Goal: Check status: Check status

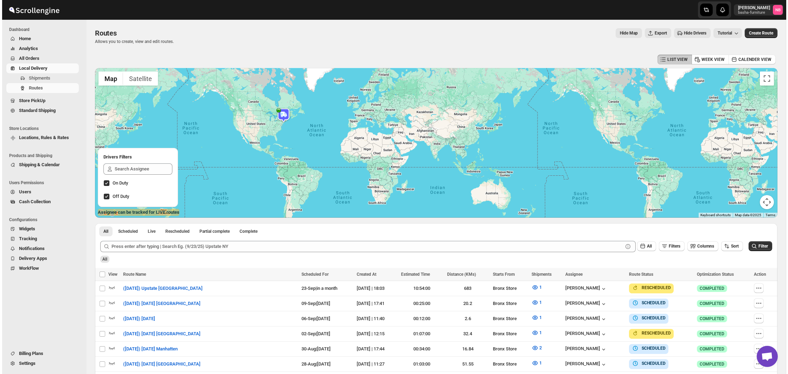
scroll to position [139, 0]
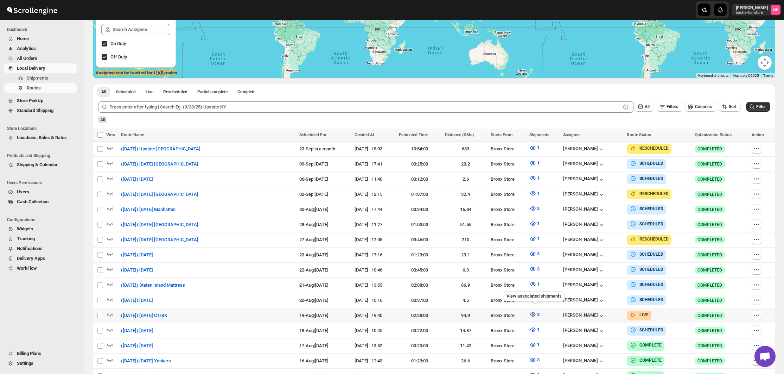
click at [533, 311] on icon "button" at bounding box center [532, 314] width 7 height 7
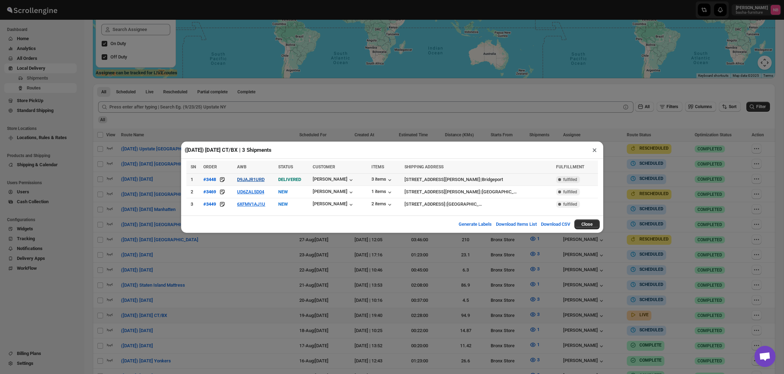
click at [264, 178] on button "D9JAJR1URD" at bounding box center [250, 179] width 27 height 5
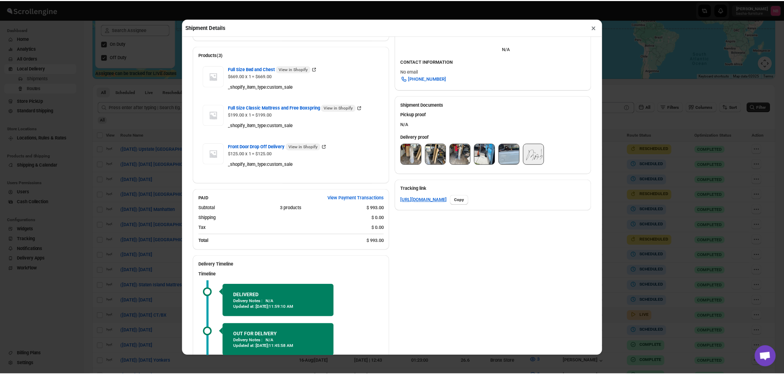
scroll to position [243, 0]
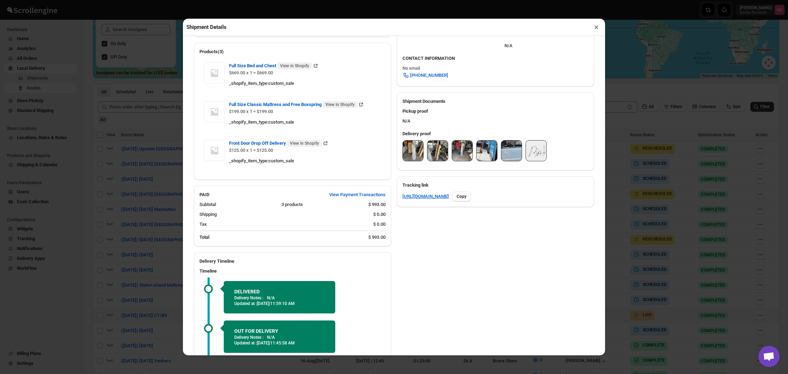
click at [406, 154] on img at bounding box center [413, 150] width 20 height 20
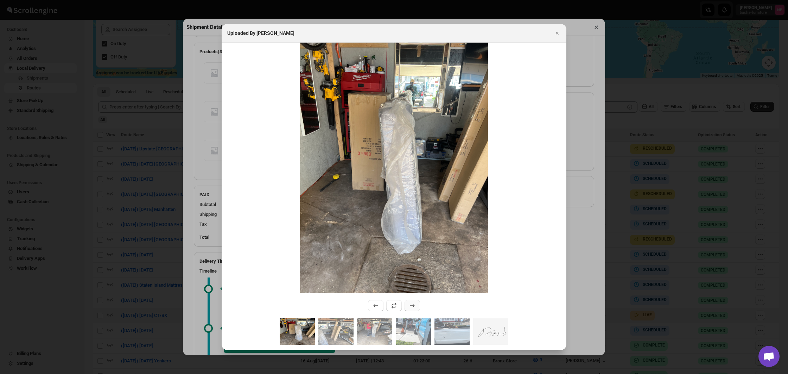
click at [415, 302] on button ":r13kp:" at bounding box center [412, 305] width 15 height 11
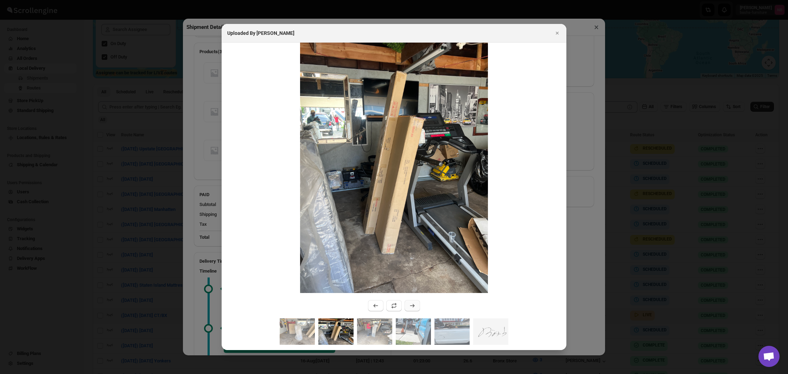
click at [415, 302] on button ":r13kp:" at bounding box center [412, 305] width 15 height 11
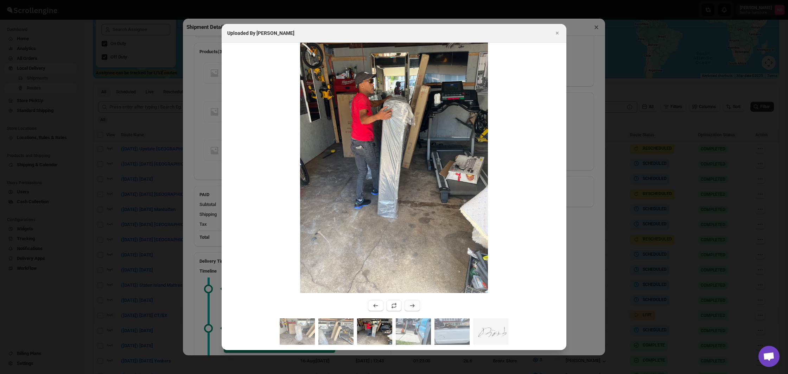
click at [415, 302] on button ":r13kp:" at bounding box center [412, 305] width 15 height 11
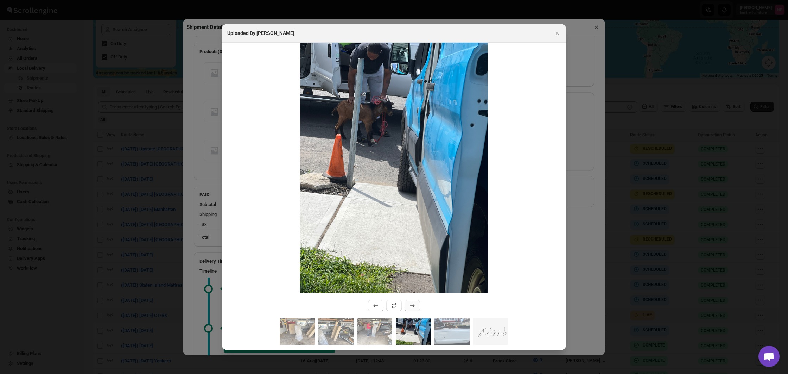
click at [415, 302] on button ":r13kp:" at bounding box center [412, 305] width 15 height 11
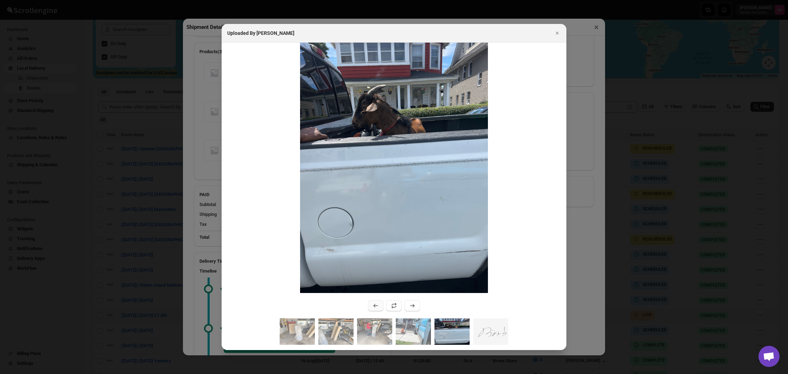
click at [381, 303] on button ":r13kp:" at bounding box center [375, 305] width 15 height 11
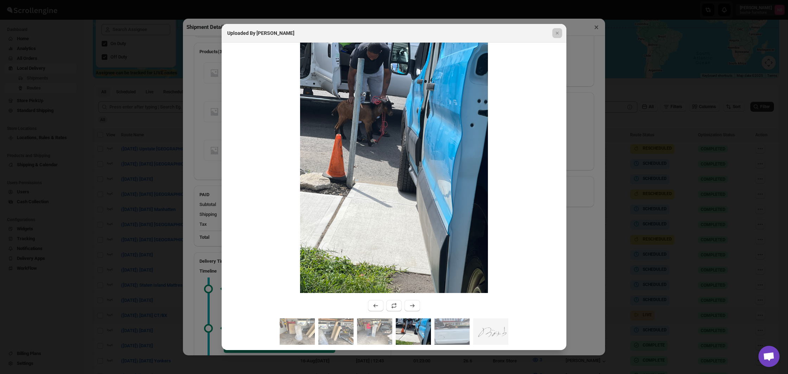
click at [195, 248] on div at bounding box center [394, 187] width 788 height 374
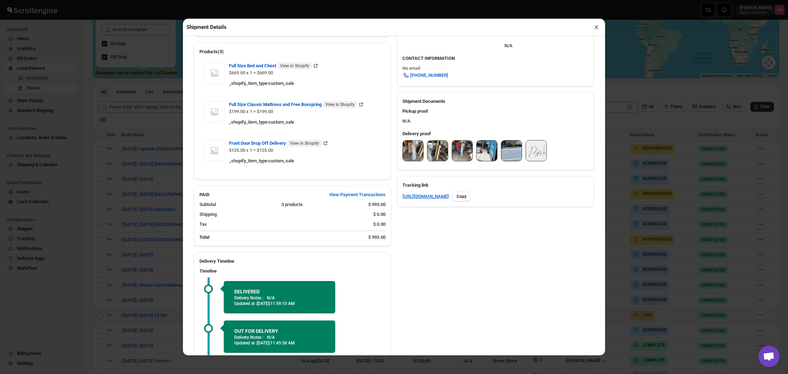
click at [154, 239] on div "Shipment Details × #3448 Awb : D9JAJR1URD DATE [DATE] | 12:11 Success DELIVERED…" at bounding box center [394, 187] width 788 height 374
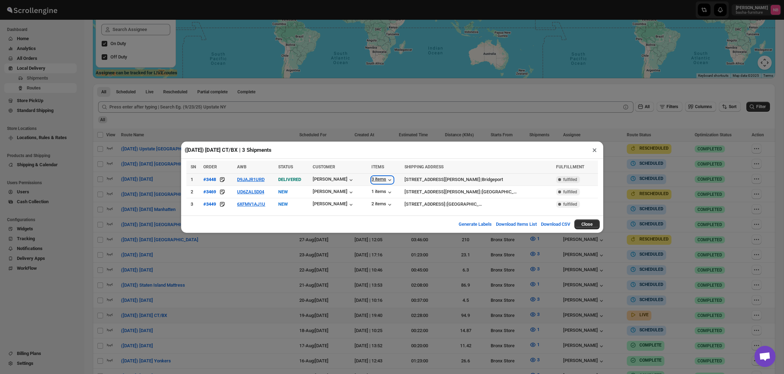
click at [377, 179] on div "3 items" at bounding box center [382, 179] width 22 height 7
click at [392, 191] on icon "button" at bounding box center [389, 192] width 7 height 7
click at [381, 204] on div "2 items" at bounding box center [382, 204] width 22 height 7
click at [373, 204] on div "2 items" at bounding box center [382, 204] width 22 height 7
click at [374, 204] on div "2 items" at bounding box center [382, 204] width 22 height 7
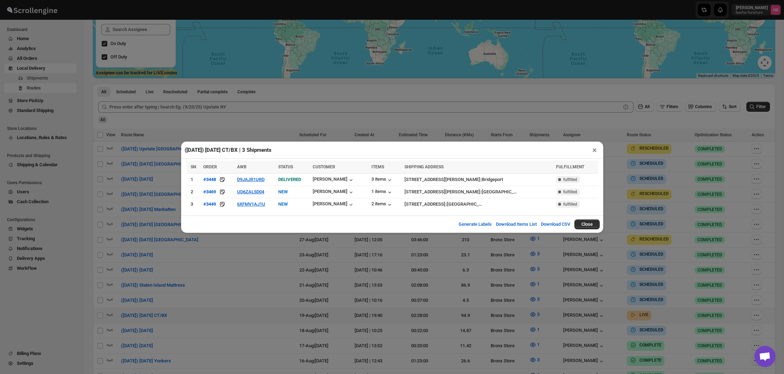
click at [398, 303] on div "([DATE]) [DATE] CT/BX | 3 Shipments × SN ORDER AWB STATUS CUSTOMER ITEMS SHIPPI…" at bounding box center [392, 187] width 784 height 374
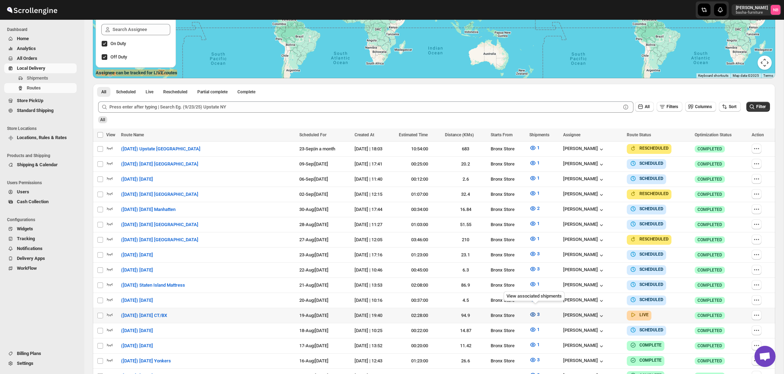
click at [540, 311] on span "3" at bounding box center [538, 313] width 2 height 5
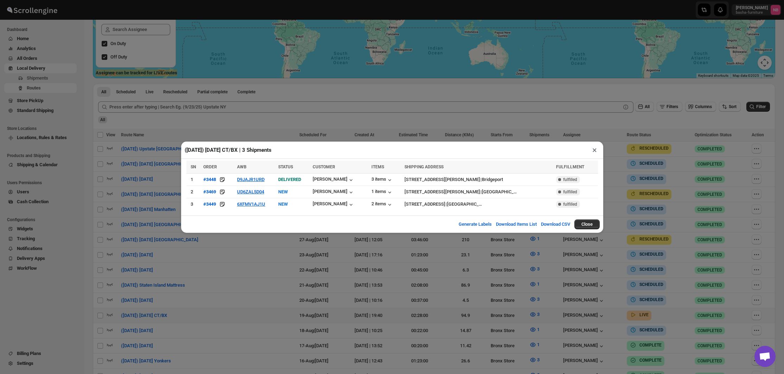
click at [527, 284] on div "([DATE]) [DATE] CT/BX | 3 Shipments × SN ORDER AWB STATUS CUSTOMER ITEMS SHIPPI…" at bounding box center [392, 187] width 784 height 374
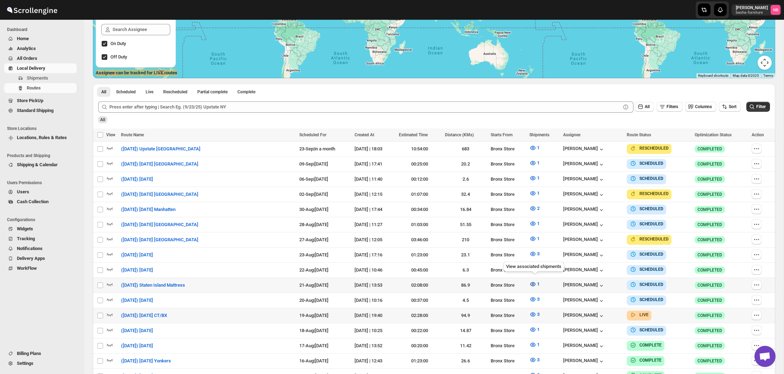
click at [534, 283] on icon "button" at bounding box center [532, 284] width 5 height 4
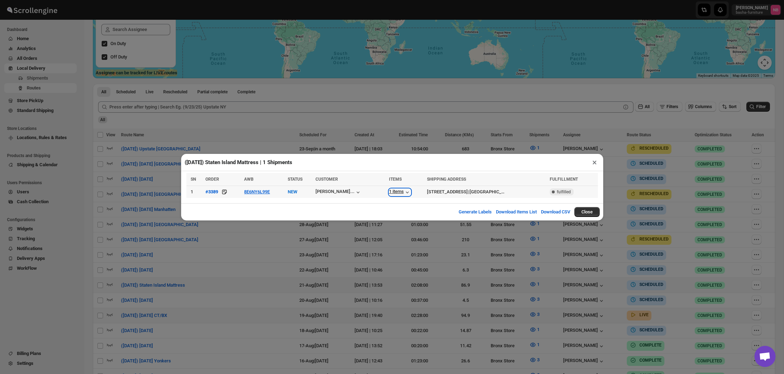
click at [389, 193] on div "1 items" at bounding box center [400, 192] width 22 height 7
click at [490, 277] on div "([DATE]) Staten Island Mattress | 1 Shipments × SN ORDER AWB STATUS CUSTOMER IT…" at bounding box center [392, 187] width 784 height 374
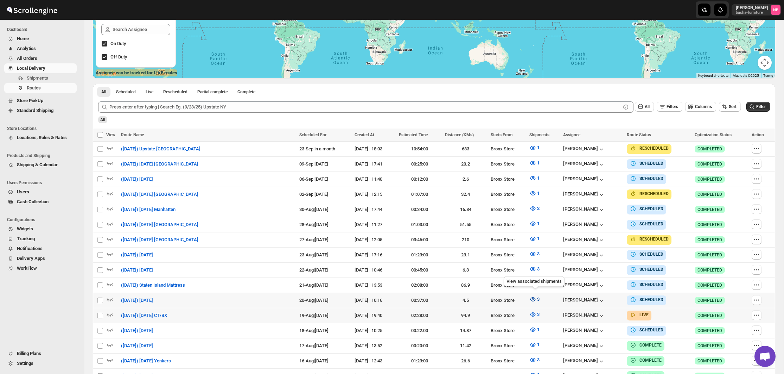
click at [533, 297] on icon "button" at bounding box center [532, 299] width 5 height 4
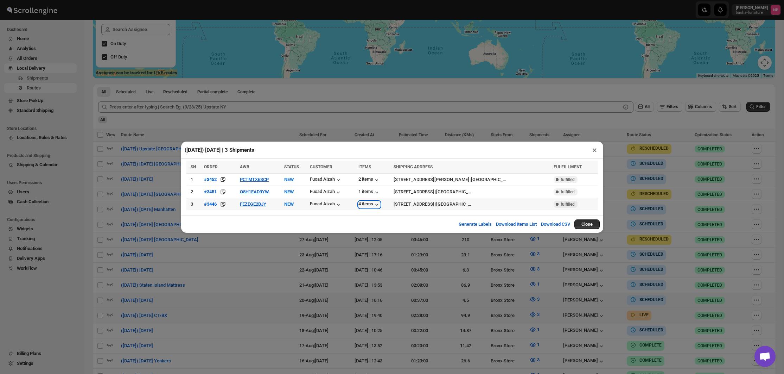
click at [377, 205] on div "4 items" at bounding box center [369, 204] width 22 height 7
click at [344, 268] on div "([DATE]) [DATE] | 3 Shipments × SN ORDER AWB STATUS CUSTOMER ITEMS SHIPPING ADD…" at bounding box center [392, 187] width 784 height 374
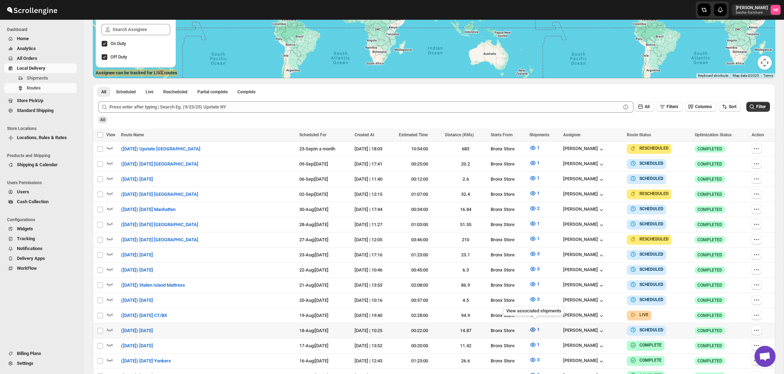
scroll to position [330, 0]
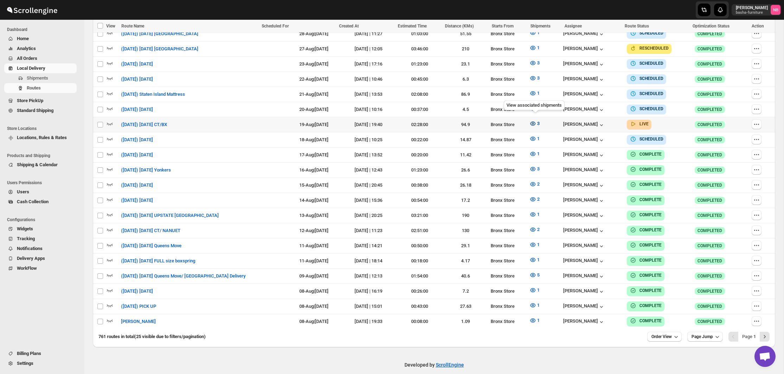
click at [536, 120] on icon "button" at bounding box center [532, 123] width 7 height 7
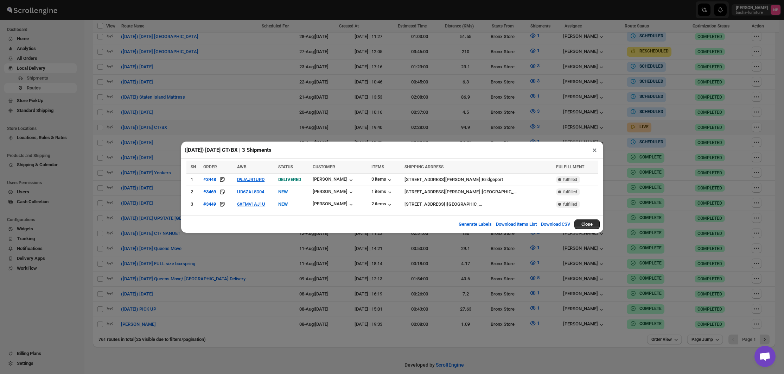
click at [346, 130] on div "([DATE]) [DATE] CT/BX | 3 Shipments × SN ORDER AWB STATUS CUSTOMER ITEMS SHIPPI…" at bounding box center [392, 187] width 784 height 374
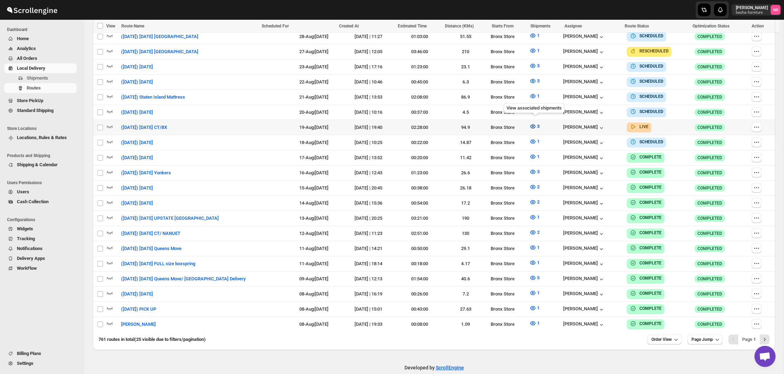
click at [540, 125] on span "3" at bounding box center [538, 125] width 2 height 5
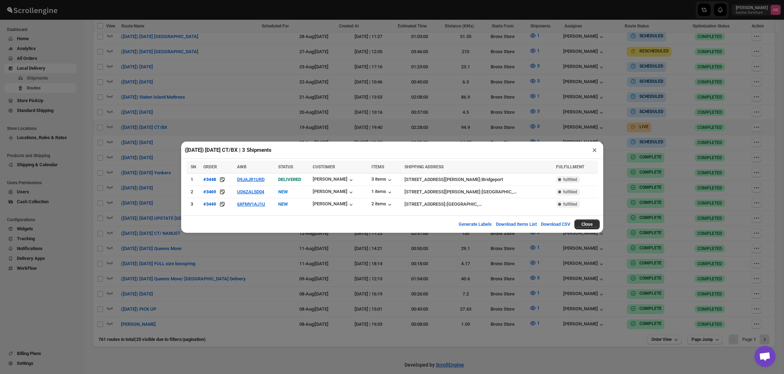
click at [406, 108] on div "([DATE]) [DATE] CT/BX | 3 Shipments × SN ORDER AWB STATUS CUSTOMER ITEMS SHIPPI…" at bounding box center [392, 187] width 784 height 374
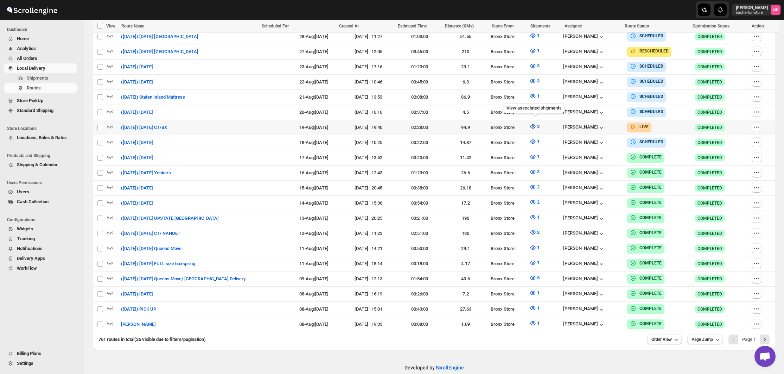
click at [534, 124] on icon "button" at bounding box center [532, 126] width 7 height 7
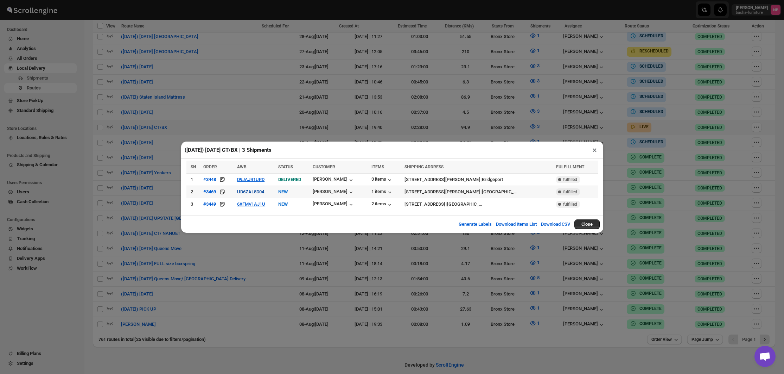
click at [264, 192] on button "UD6ZAL5D04" at bounding box center [250, 191] width 27 height 5
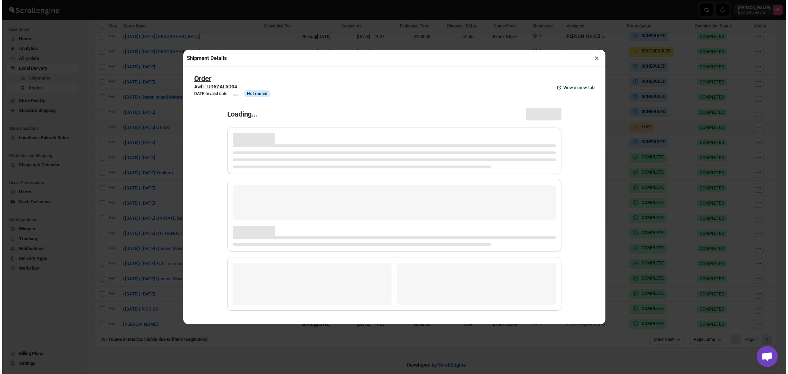
scroll to position [328, 0]
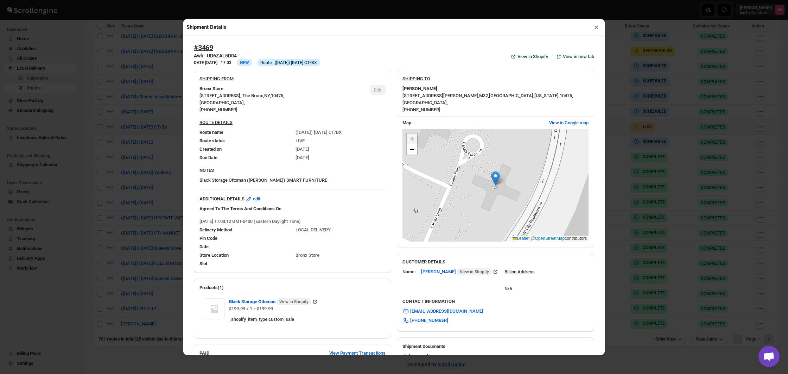
click at [158, 122] on div "Shipment Details × #3469 Awb : UD6ZAL5D04 DATE [DATE] | 17:03 Info NEW Info Rou…" at bounding box center [394, 187] width 788 height 374
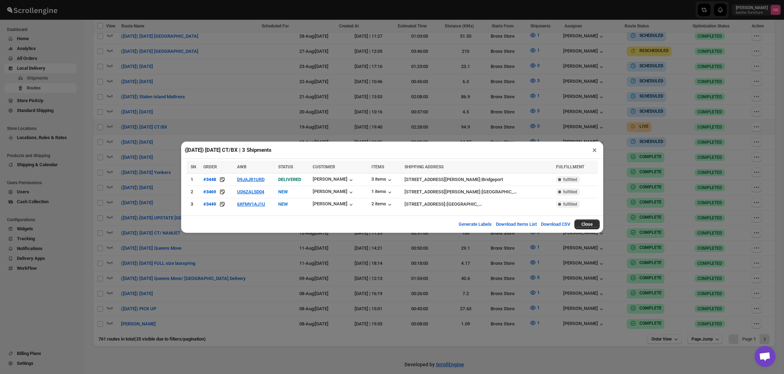
click at [158, 122] on div "([DATE]) [DATE] CT/BX | 3 Shipments × SN ORDER AWB STATUS CUSTOMER ITEMS SHIPPI…" at bounding box center [392, 187] width 784 height 374
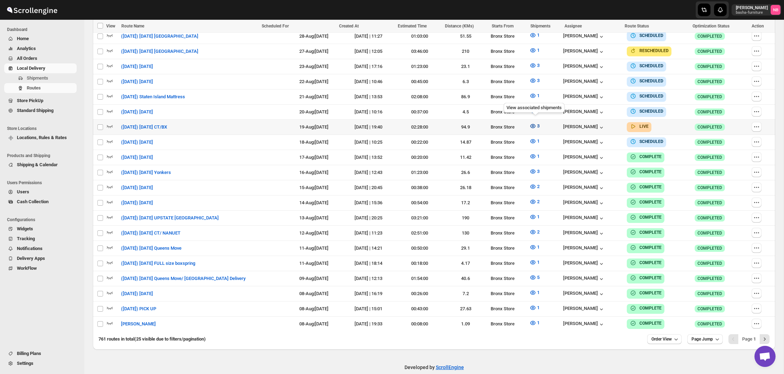
click at [533, 122] on icon "button" at bounding box center [532, 125] width 7 height 7
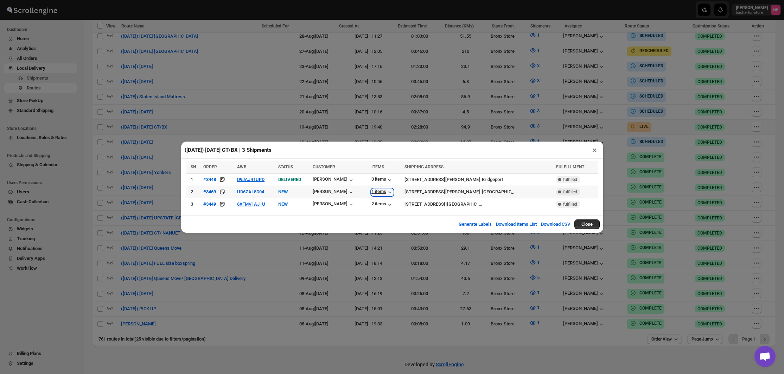
click at [374, 192] on div "1 items" at bounding box center [382, 192] width 22 height 7
click at [257, 194] on button "UD6ZAL5D04" at bounding box center [250, 191] width 27 height 5
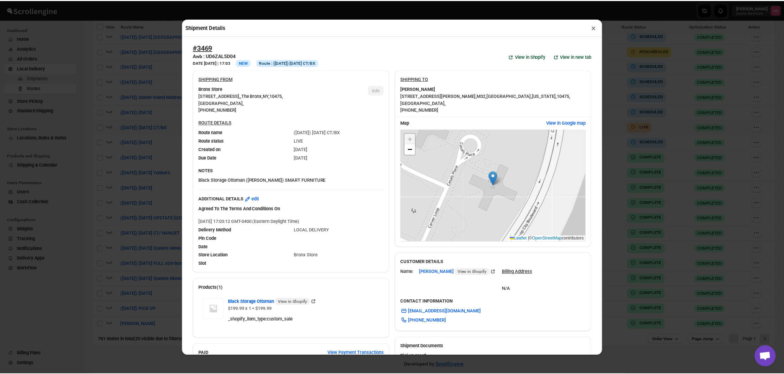
scroll to position [327, 0]
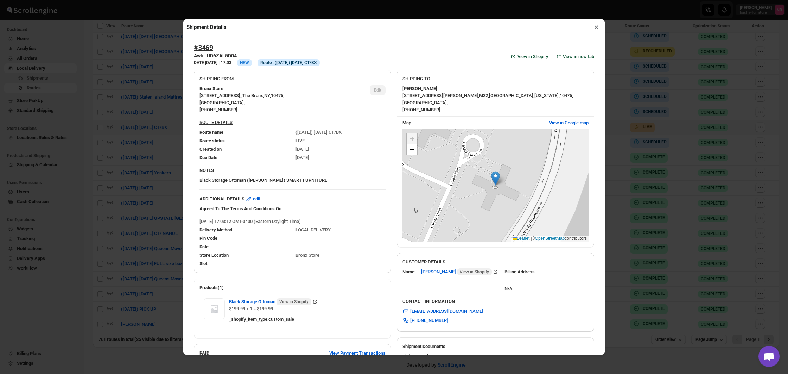
click at [497, 175] on img at bounding box center [495, 178] width 9 height 14
click at [154, 125] on div "Shipment Details × #3469 Awb : UD6ZAL5D04 DATE [DATE] | 17:03 Info NEW Info Rou…" at bounding box center [394, 187] width 788 height 374
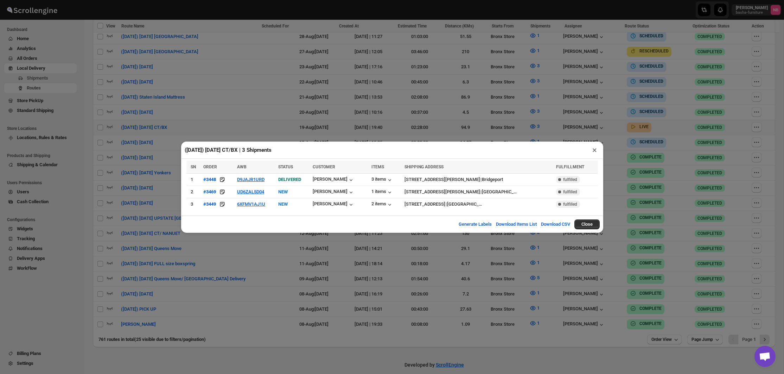
click at [316, 253] on div "([DATE]) [DATE] CT/BX | 3 Shipments × SN ORDER AWB STATUS CUSTOMER ITEMS SHIPPI…" at bounding box center [392, 187] width 784 height 374
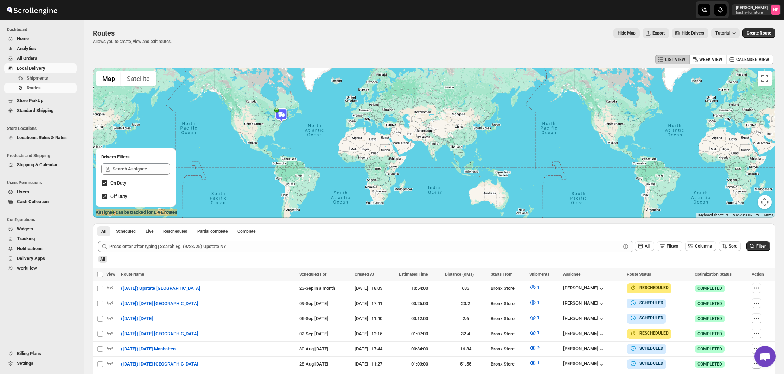
scroll to position [330, 0]
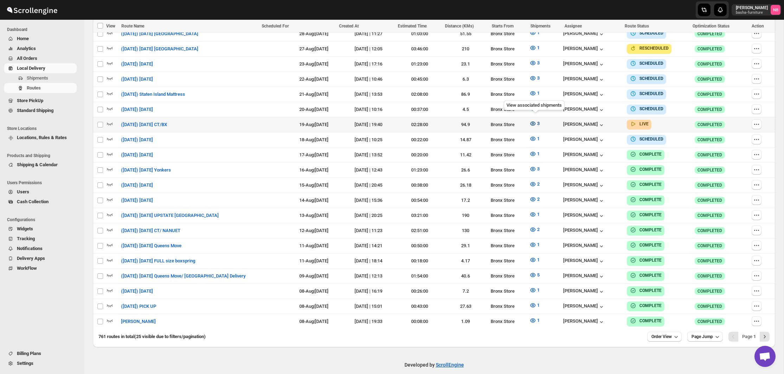
click at [536, 120] on icon "button" at bounding box center [532, 123] width 7 height 7
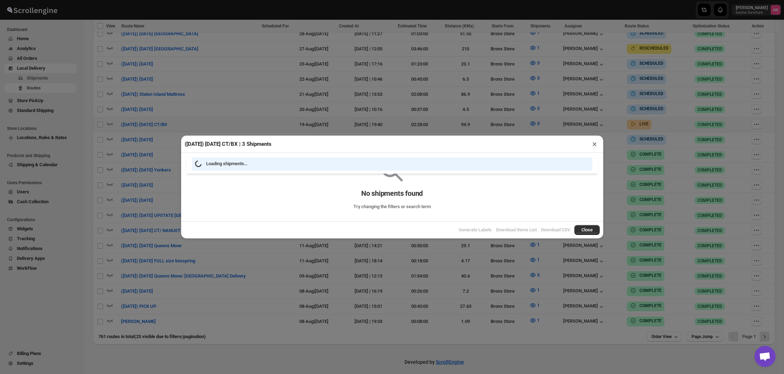
scroll to position [327, 0]
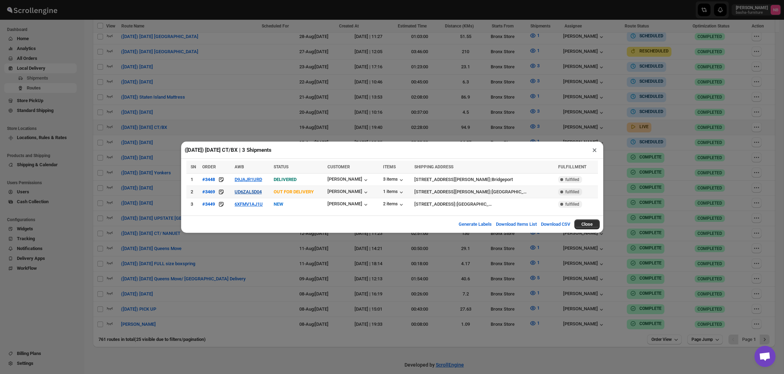
click at [257, 191] on button "UD6ZAL5D04" at bounding box center [248, 191] width 27 height 5
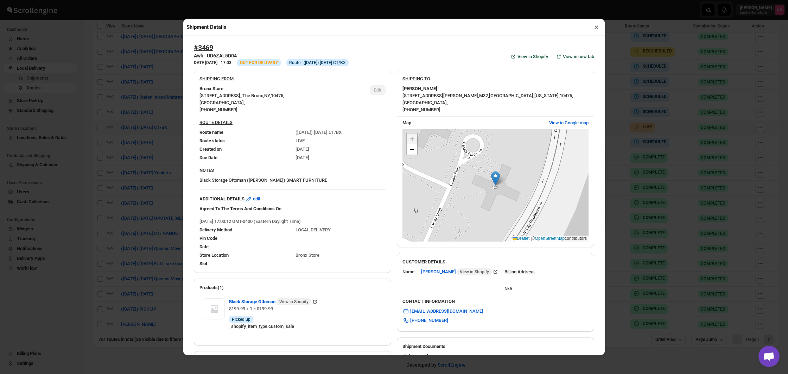
click at [125, 146] on div "Shipment Details × #3469 Awb : UD6ZAL5D04 DATE [DATE] | 17:03 Info OUT FOR DELI…" at bounding box center [394, 187] width 788 height 374
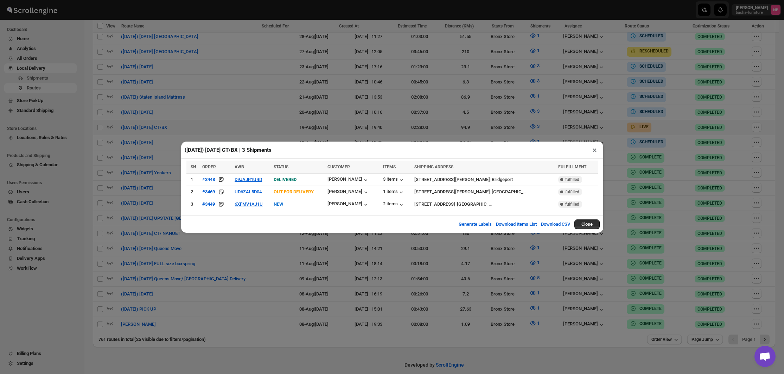
drag, startPoint x: 186, startPoint y: 231, endPoint x: 187, endPoint y: 228, distance: 3.8
click at [187, 228] on div "Generate Labels Download Items List Download CSV Close" at bounding box center [392, 223] width 422 height 17
click at [170, 234] on div "([DATE]) [DATE] CT/BX | 3 Shipments × SN ORDER AWB STATUS CUSTOMER ITEMS SHIPPI…" at bounding box center [392, 187] width 784 height 374
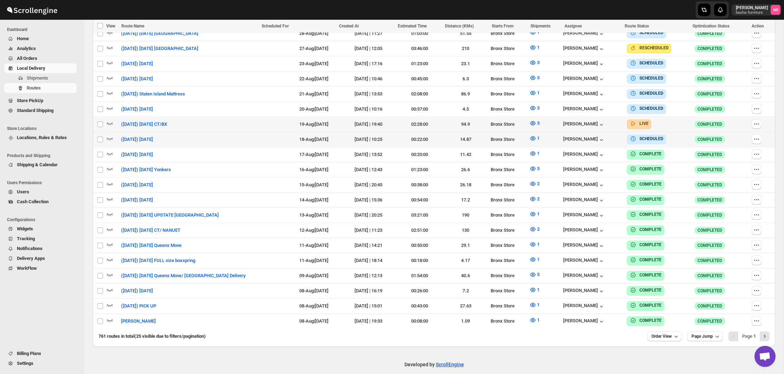
scroll to position [330, 0]
click at [530, 120] on button "3" at bounding box center [534, 123] width 19 height 11
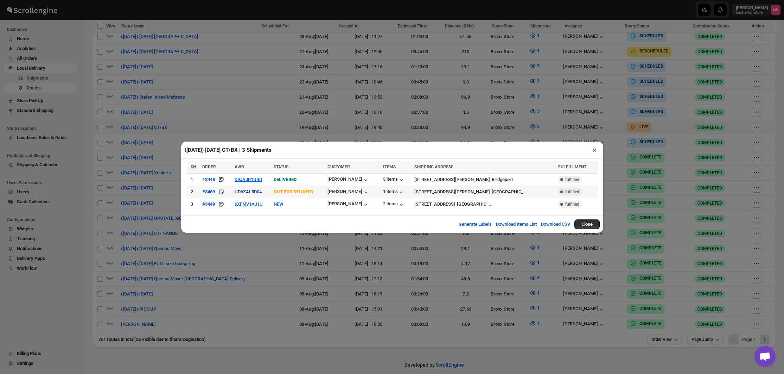
click at [244, 194] on button "UD6ZAL5D04" at bounding box center [248, 191] width 27 height 5
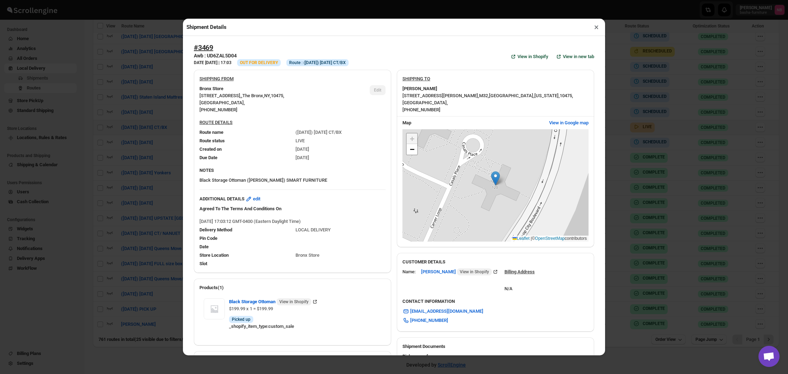
click at [151, 184] on div "Shipment Details × #3469 Awb : UD6ZAL5D04 DATE [DATE] | 17:03 Info OUT FOR DELI…" at bounding box center [394, 187] width 788 height 374
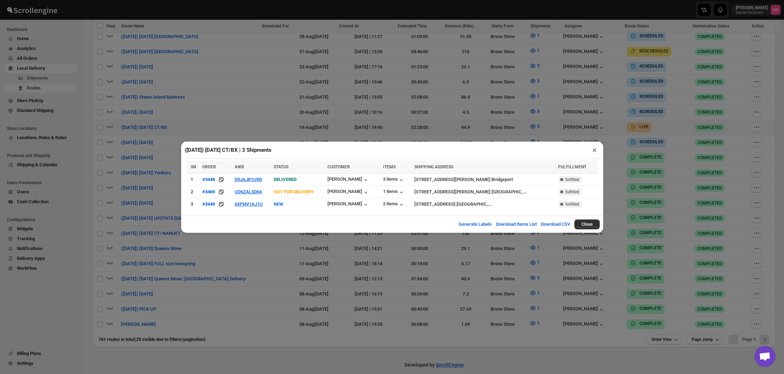
click at [238, 249] on div "([DATE]) [DATE] CT/BX | 3 Shipments × SN ORDER AWB STATUS CUSTOMER ITEMS SHIPPI…" at bounding box center [392, 187] width 784 height 374
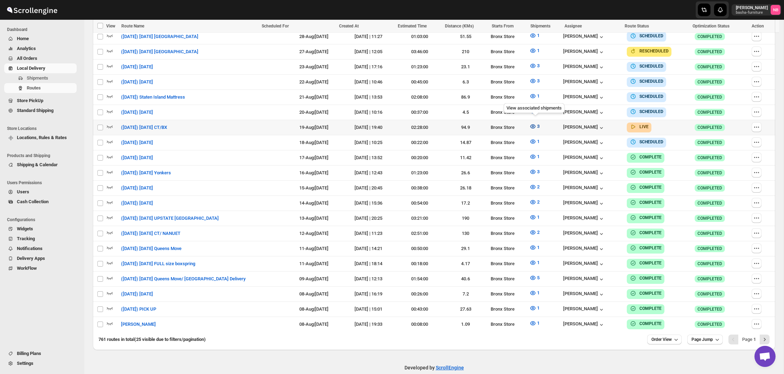
click at [536, 123] on icon "button" at bounding box center [532, 126] width 7 height 7
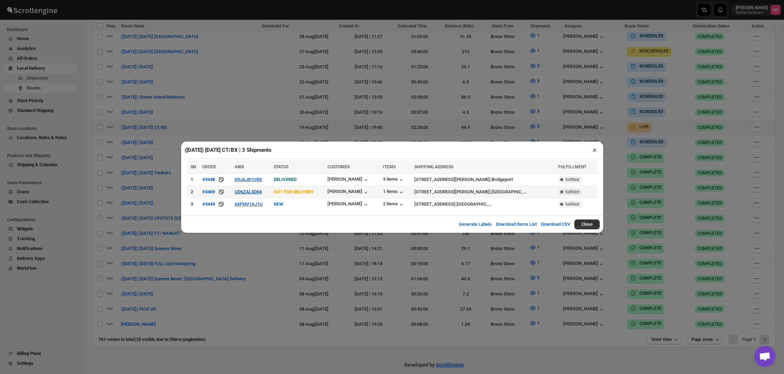
click at [243, 191] on button "UD6ZAL5D04" at bounding box center [248, 191] width 27 height 5
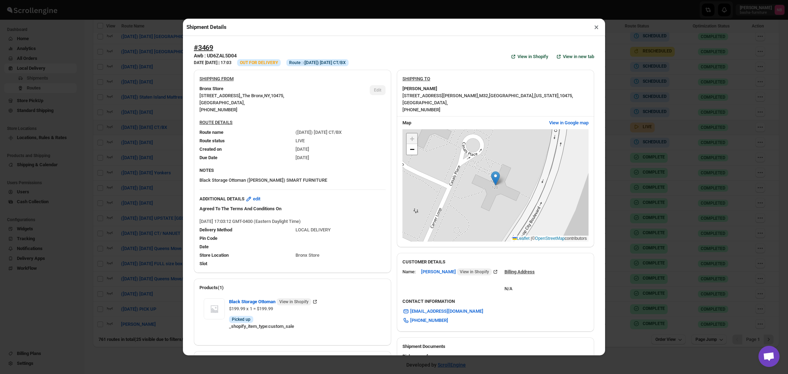
click at [148, 176] on div "Shipment Details × #3469 Awb : UD6ZAL5D04 DATE [DATE] | 17:03 Info OUT FOR DELI…" at bounding box center [394, 187] width 788 height 374
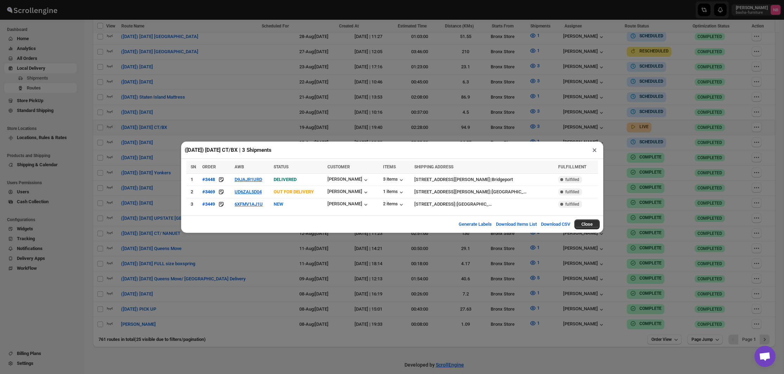
click at [148, 176] on div "([DATE]) [DATE] CT/BX | 3 Shipments × SN ORDER AWB STATUS CUSTOMER ITEMS SHIPPI…" at bounding box center [392, 187] width 784 height 374
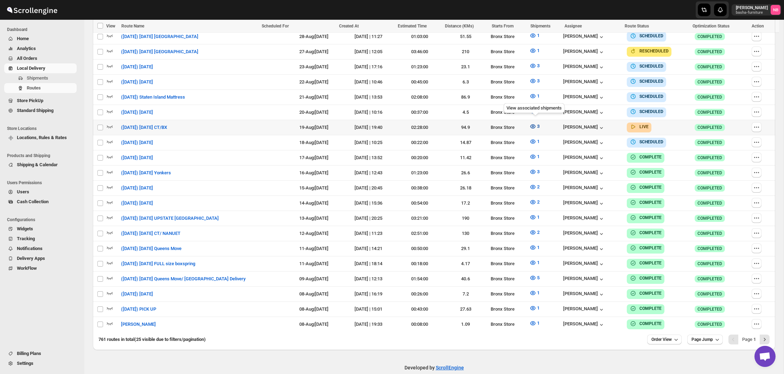
click at [536, 123] on icon "button" at bounding box center [532, 126] width 7 height 7
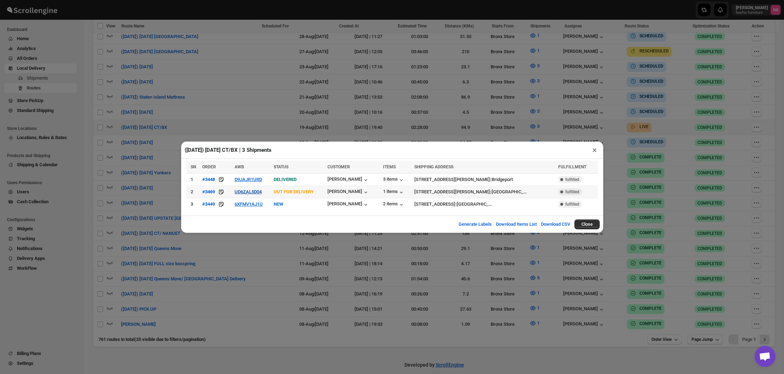
click at [248, 194] on button "UD6ZAL5D04" at bounding box center [248, 191] width 27 height 5
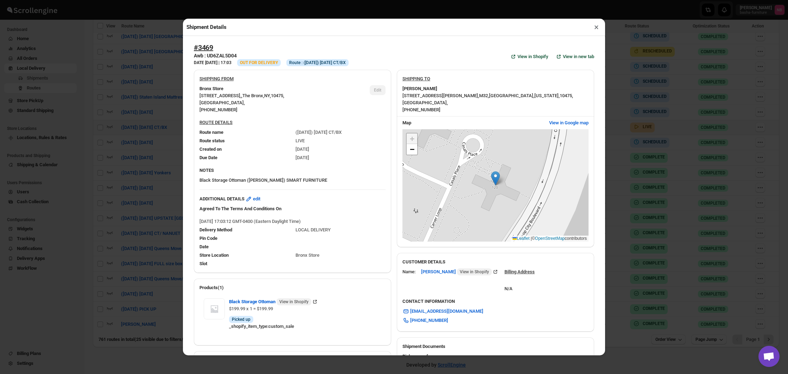
click at [166, 184] on div "Shipment Details × #3469 Awb : UD6ZAL5D04 DATE [DATE] | 17:03 Info OUT FOR DELI…" at bounding box center [394, 187] width 788 height 374
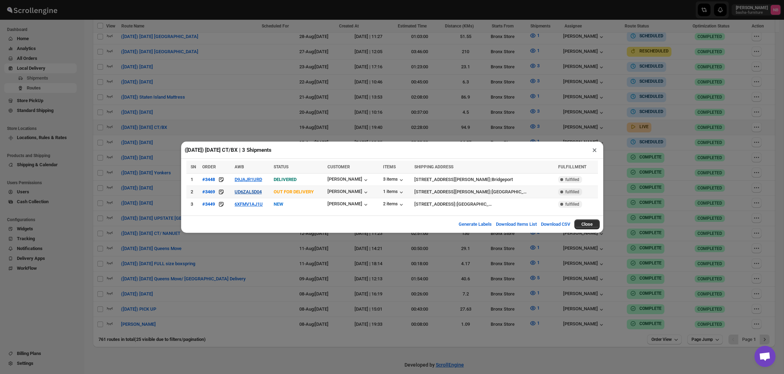
click at [254, 191] on button "UD6ZAL5D04" at bounding box center [248, 191] width 27 height 5
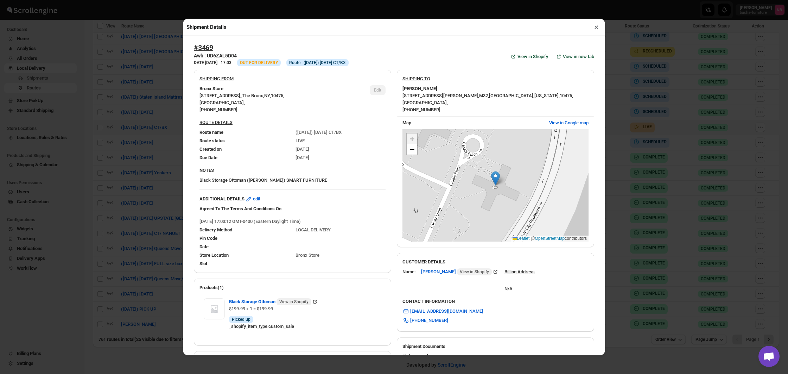
click at [145, 174] on div "Shipment Details × #3469 Awb : UD6ZAL5D04 DATE [DATE] | 17:03 Info OUT FOR DELI…" at bounding box center [394, 187] width 788 height 374
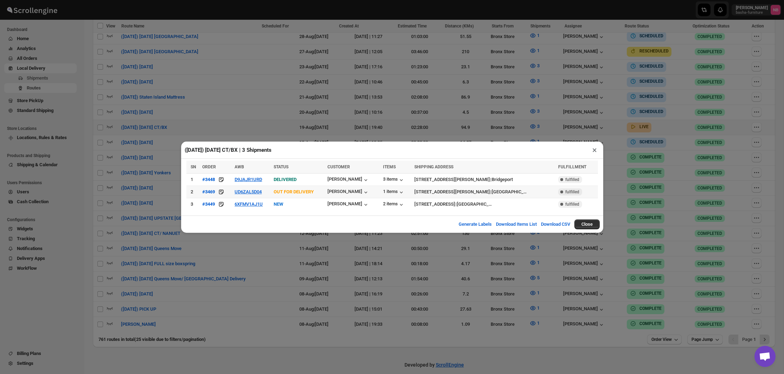
click at [245, 195] on td "UD6ZAL5D04" at bounding box center [252, 191] width 39 height 12
click at [245, 189] on button "UD6ZAL5D04" at bounding box center [248, 191] width 27 height 5
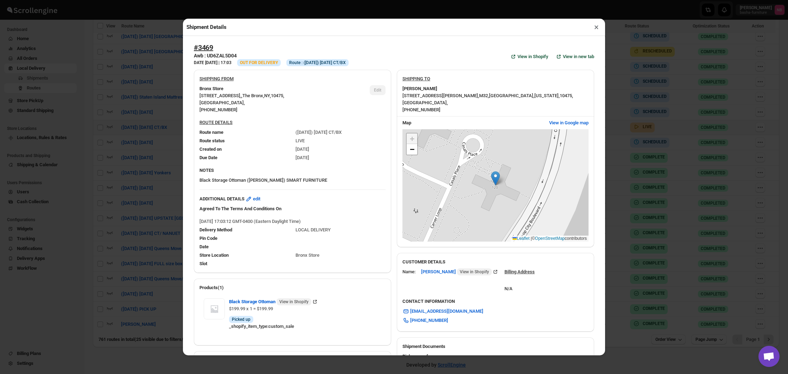
click at [146, 178] on div "Shipment Details × #3469 Awb : UD6ZAL5D04 DATE [DATE] | 17:03 Info OUT FOR DELI…" at bounding box center [394, 187] width 788 height 374
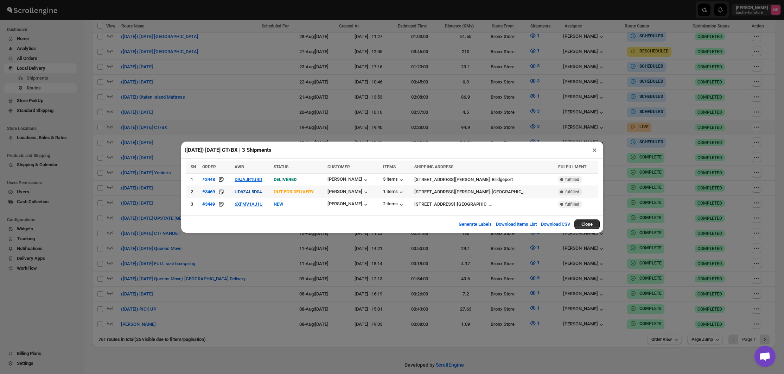
click at [262, 189] on button "UD6ZAL5D04" at bounding box center [248, 191] width 27 height 5
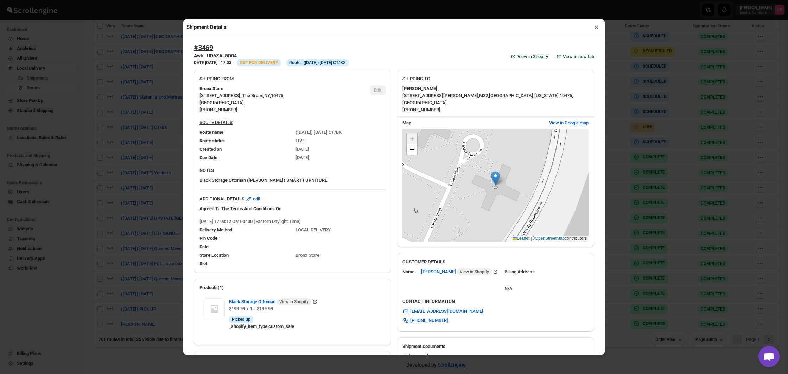
click at [139, 190] on div "Shipment Details × #3469 Awb : UD6ZAL5D04 DATE [DATE] | 17:03 Info OUT FOR DELI…" at bounding box center [394, 187] width 788 height 374
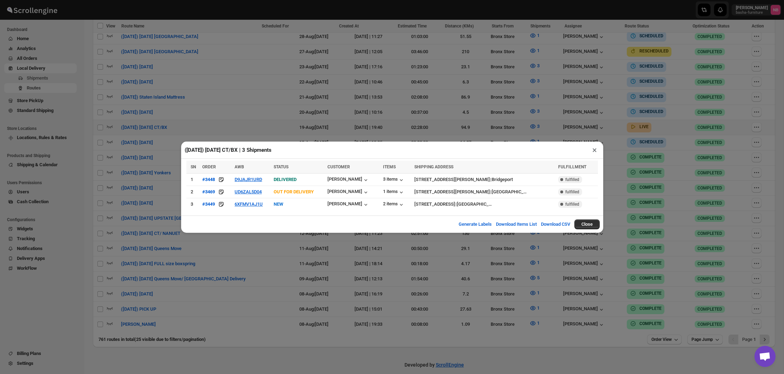
click at [258, 277] on div "([DATE]) [DATE] CT/BX | 3 Shipments × SN ORDER AWB STATUS CUSTOMER ITEMS SHIPPI…" at bounding box center [392, 187] width 784 height 374
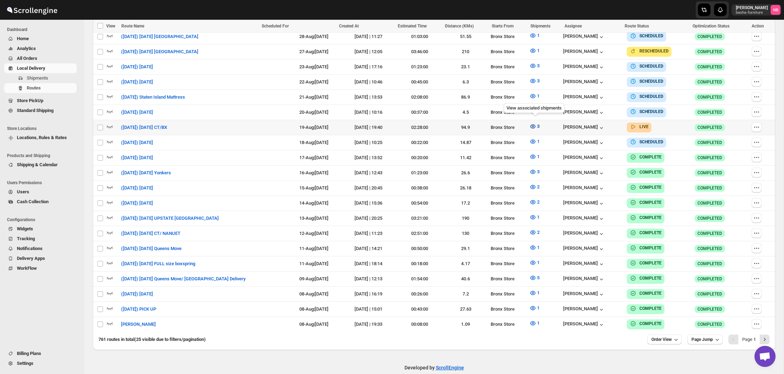
click at [536, 126] on icon "button" at bounding box center [532, 126] width 7 height 7
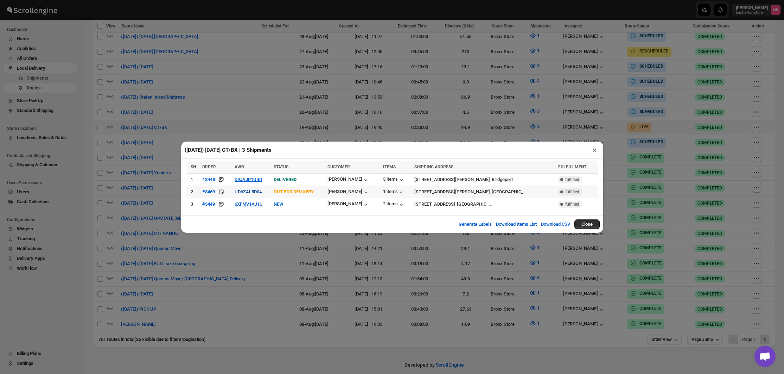
click at [259, 191] on button "UD6ZAL5D04" at bounding box center [248, 191] width 27 height 5
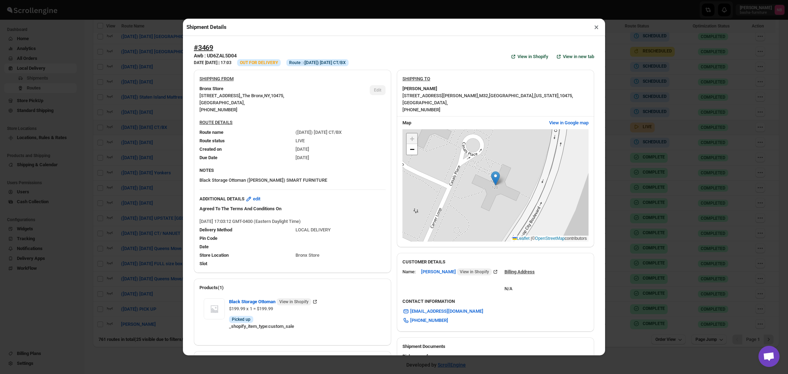
click at [164, 149] on div "Shipment Details × #3469 Awb : UD6ZAL5D04 DATE [DATE] | 17:03 Info OUT FOR DELI…" at bounding box center [394, 187] width 788 height 374
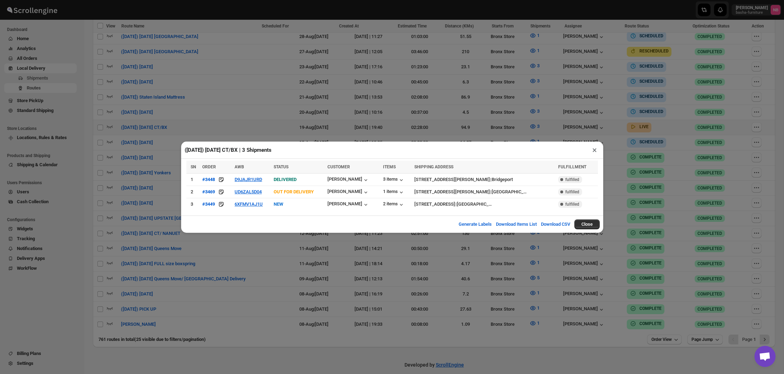
click at [305, 253] on div "([DATE]) [DATE] CT/BX | 3 Shipments × SN ORDER AWB STATUS CUSTOMER ITEMS SHIPPI…" at bounding box center [392, 187] width 784 height 374
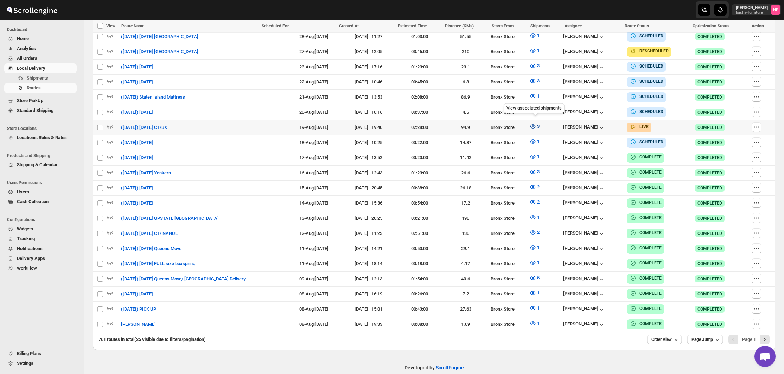
click at [540, 123] on span "3" at bounding box center [538, 125] width 2 height 5
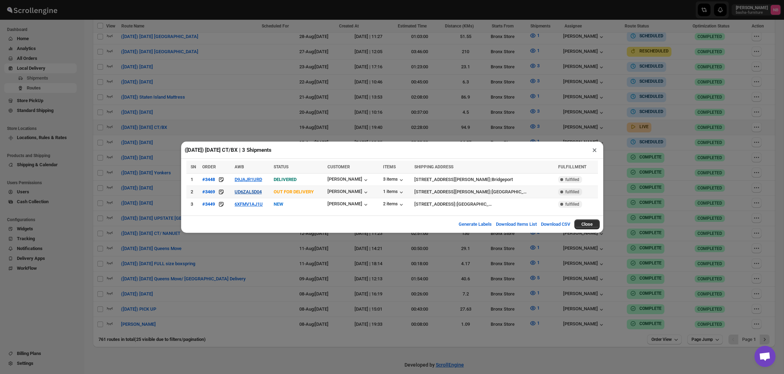
click at [260, 191] on button "UD6ZAL5D04" at bounding box center [248, 191] width 27 height 5
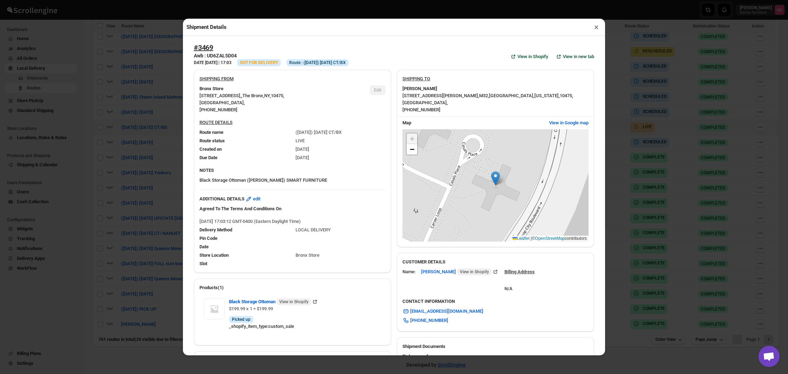
click at [121, 172] on div "Shipment Details × #3469 Awb : UD6ZAL5D04 DATE [DATE] | 17:03 Info OUT FOR DELI…" at bounding box center [394, 187] width 788 height 374
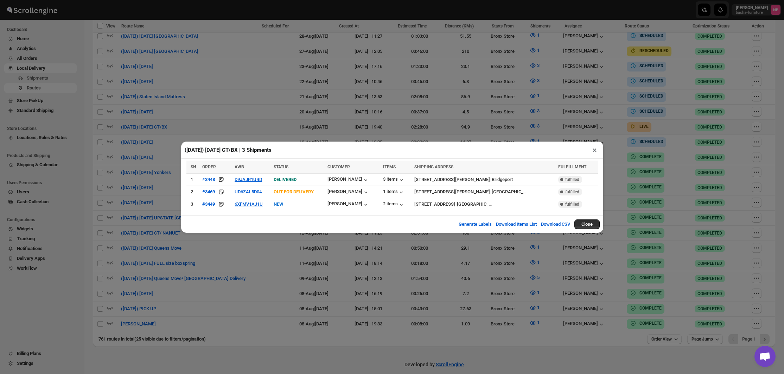
click at [121, 172] on div "([DATE]) [DATE] CT/BX | 3 Shipments × SN ORDER AWB STATUS CUSTOMER ITEMS SHIPPI…" at bounding box center [392, 187] width 784 height 374
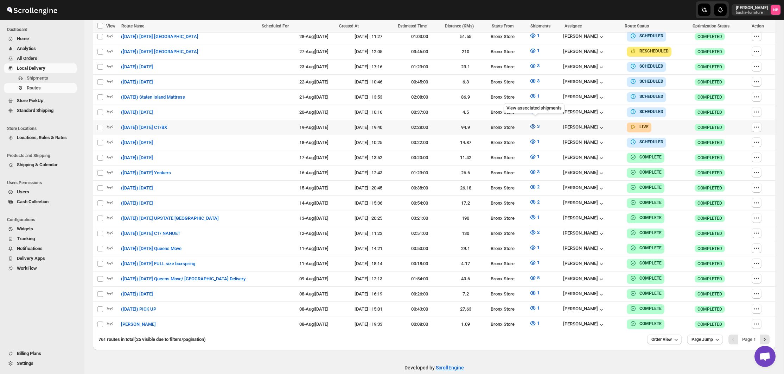
click at [534, 123] on icon "button" at bounding box center [532, 126] width 7 height 7
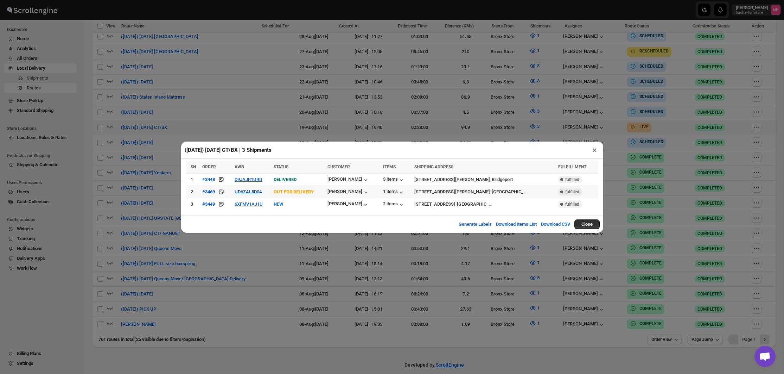
click at [250, 190] on button "UD6ZAL5D04" at bounding box center [248, 191] width 27 height 5
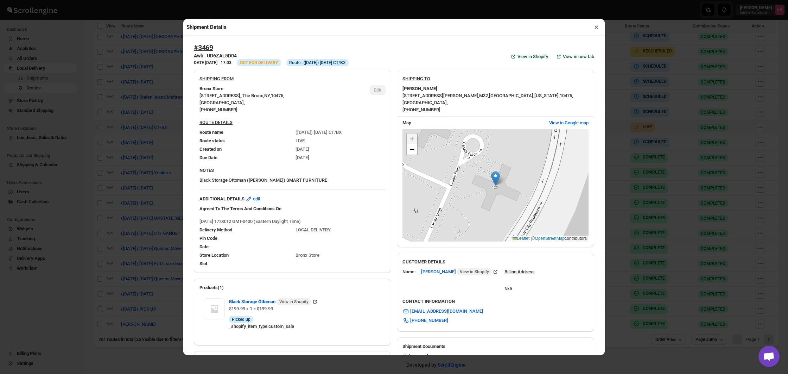
click at [83, 152] on div "Shipment Details × #3469 Awb : UD6ZAL5D04 DATE [DATE] | 17:03 Info OUT FOR DELI…" at bounding box center [394, 187] width 788 height 374
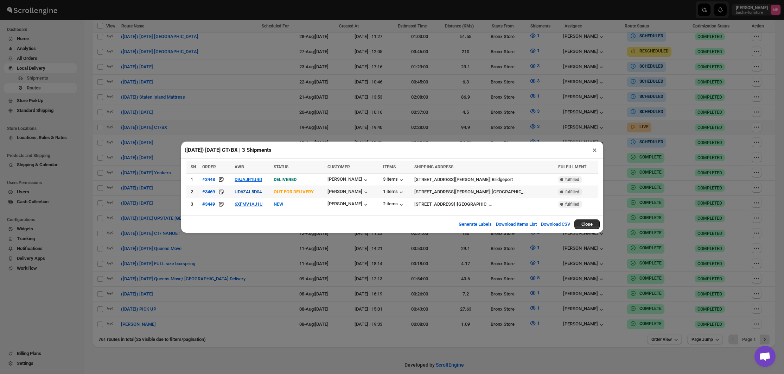
click at [246, 193] on button "UD6ZAL5D04" at bounding box center [248, 191] width 27 height 5
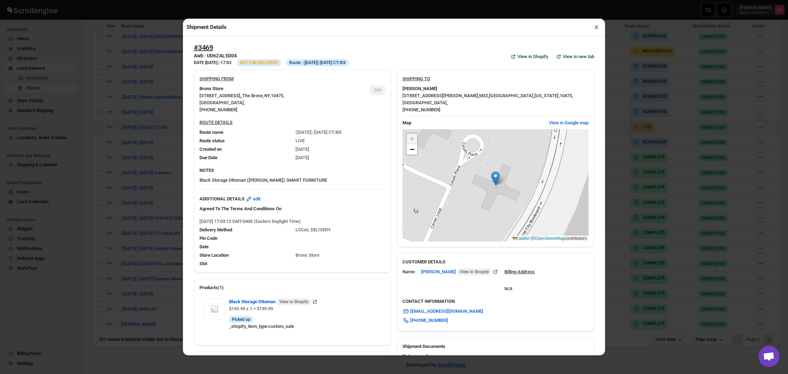
click at [91, 185] on div "Shipment Details × #3469 Awb : UD6ZAL5D04 DATE [DATE] | 17:03 Info OUT FOR DELI…" at bounding box center [394, 187] width 788 height 374
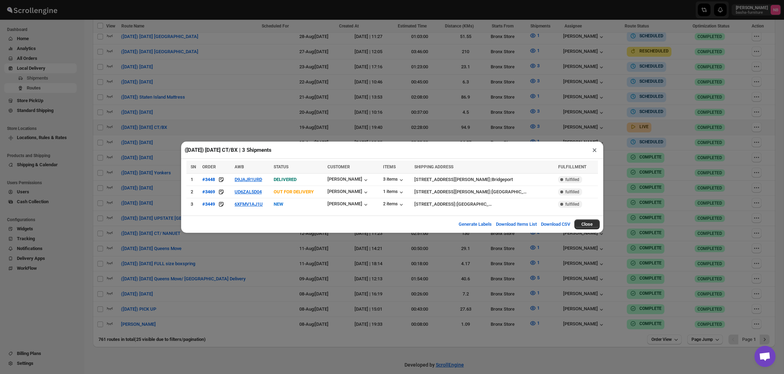
click at [91, 185] on div "([DATE]) [DATE] CT/BX | 3 Shipments × SN ORDER AWB STATUS CUSTOMER ITEMS SHIPPI…" at bounding box center [392, 187] width 784 height 374
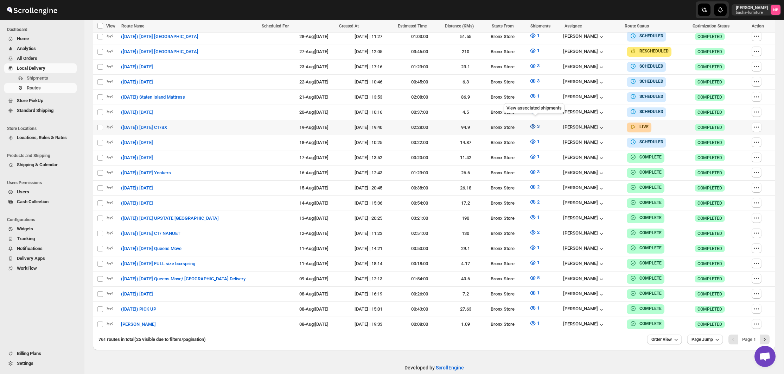
click at [533, 123] on icon "button" at bounding box center [532, 126] width 7 height 7
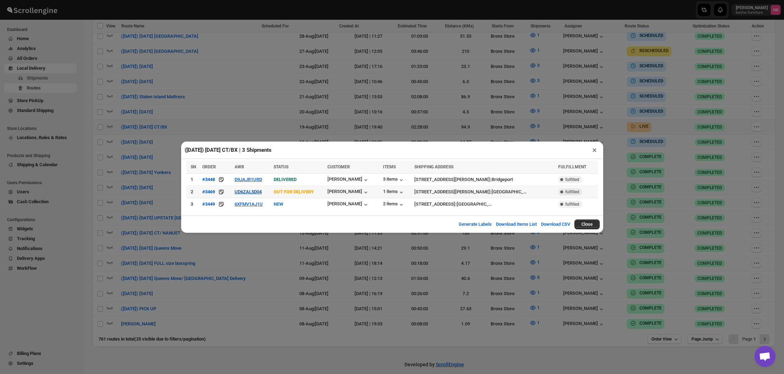
click at [249, 192] on button "UD6ZAL5D04" at bounding box center [248, 191] width 27 height 5
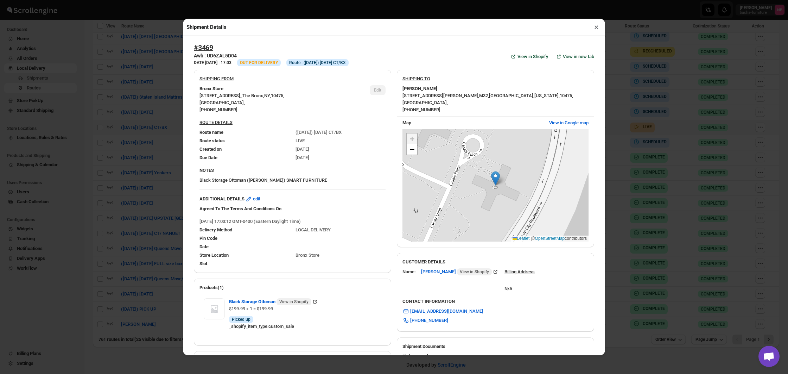
click at [177, 133] on div "Shipment Details × #3469 Awb : UD6ZAL5D04 DATE [DATE] | 17:03 Info OUT FOR DELI…" at bounding box center [394, 187] width 788 height 374
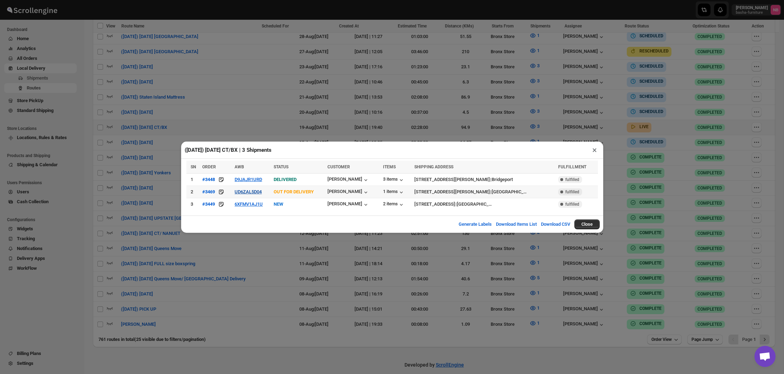
click at [257, 189] on button "UD6ZAL5D04" at bounding box center [248, 191] width 27 height 5
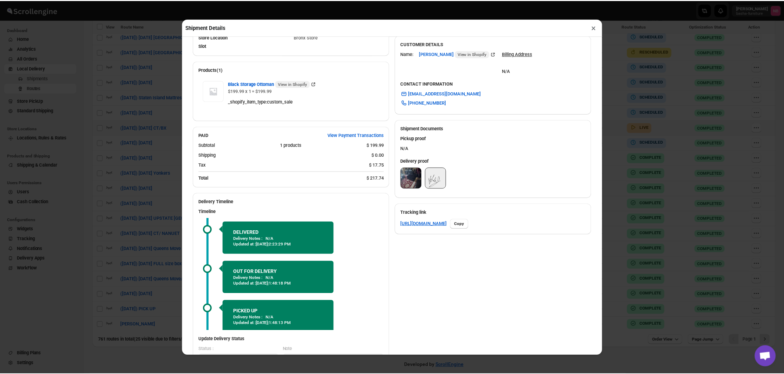
scroll to position [216, 0]
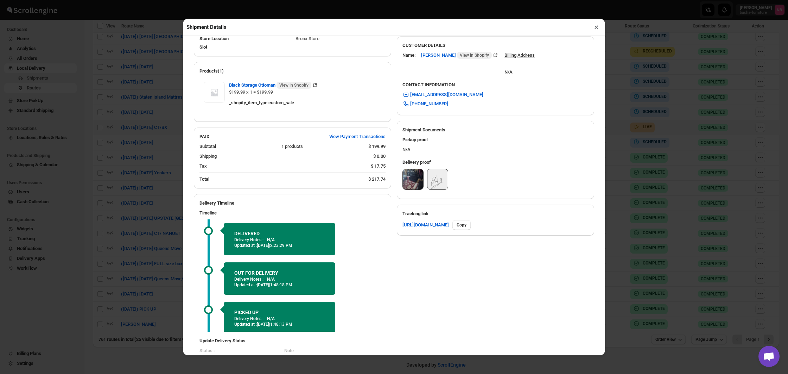
click at [410, 179] on img at bounding box center [413, 179] width 20 height 20
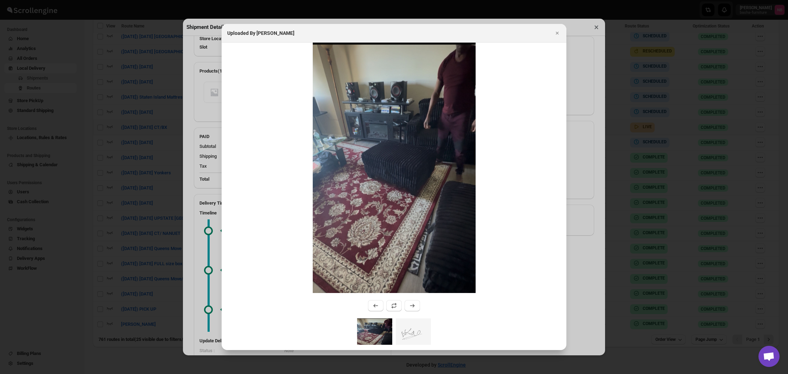
click at [142, 230] on div at bounding box center [394, 187] width 788 height 374
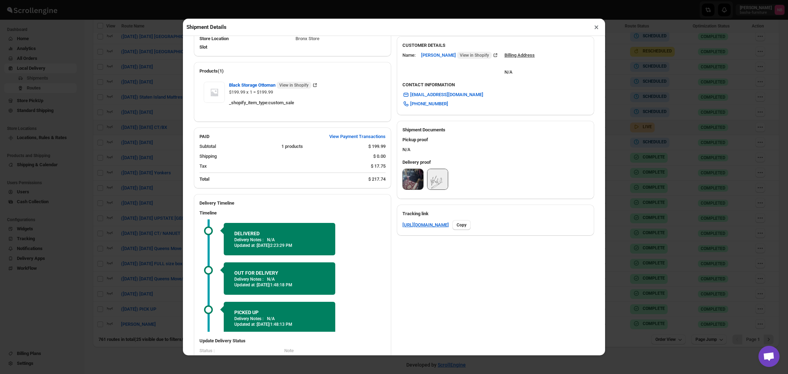
click at [113, 217] on div "Shipment Details × #3469 Awb : UD6ZAL5D04 DATE [DATE] | 17:03 Success DELIVERED…" at bounding box center [394, 187] width 788 height 374
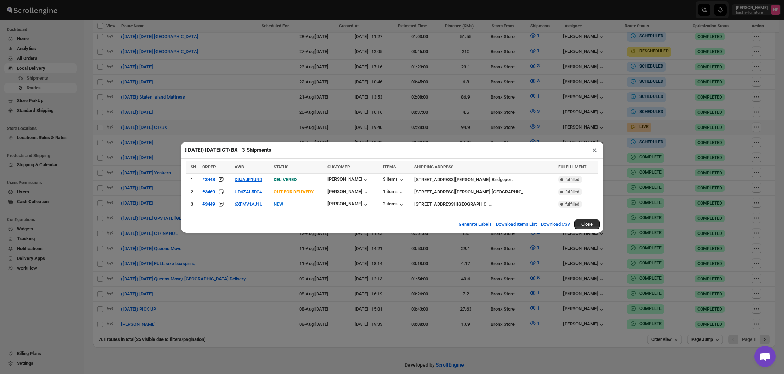
click at [303, 255] on div "([DATE]) [DATE] CT/BX | 3 Shipments × SN ORDER AWB STATUS CUSTOMER ITEMS SHIPPI…" at bounding box center [392, 187] width 784 height 374
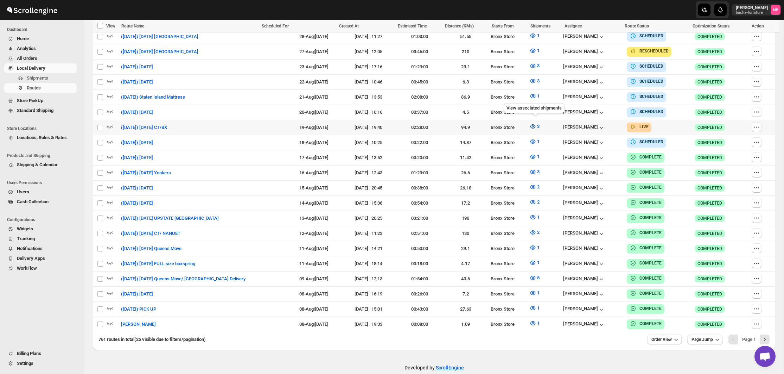
click at [536, 126] on icon "button" at bounding box center [532, 126] width 7 height 7
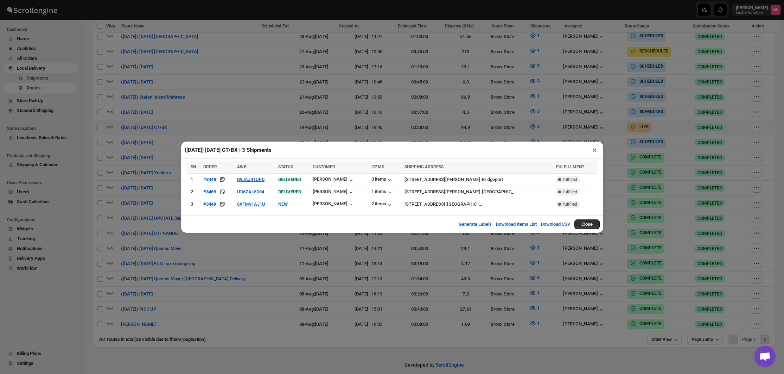
click at [434, 300] on div "([DATE]) [DATE] CT/BX | 3 Shipments × SN ORDER AWB STATUS CUSTOMER ITEMS SHIPPI…" at bounding box center [392, 187] width 784 height 374
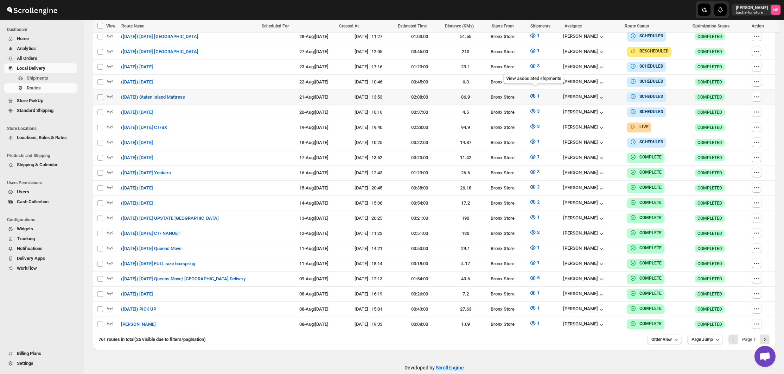
click at [533, 95] on icon "button" at bounding box center [532, 96] width 7 height 7
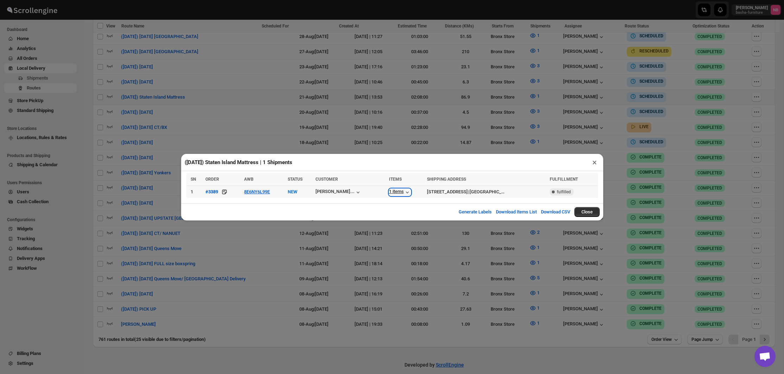
click at [389, 195] on div "1 items" at bounding box center [400, 192] width 22 height 7
click at [365, 144] on div "([DATE]) Staten Island Mattress | 1 Shipments × SN ORDER AWB STATUS CUSTOMER IT…" at bounding box center [392, 187] width 784 height 374
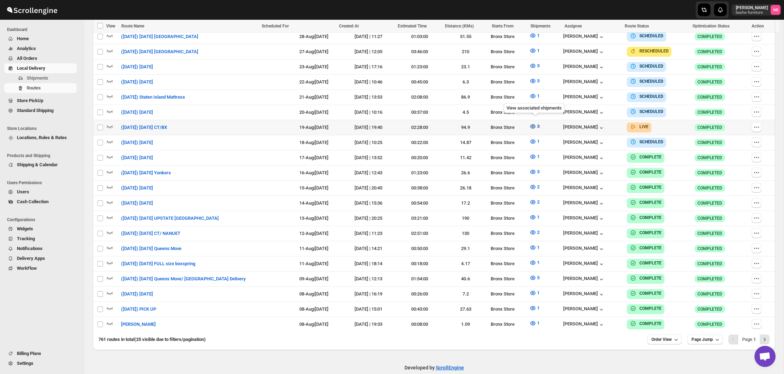
click at [539, 124] on span "3" at bounding box center [538, 125] width 2 height 5
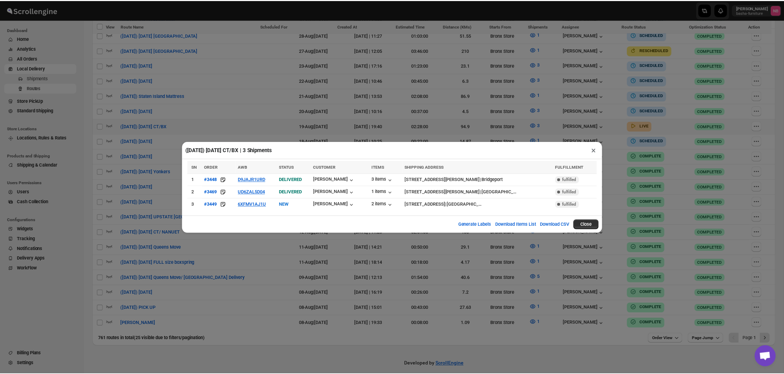
scroll to position [327, 0]
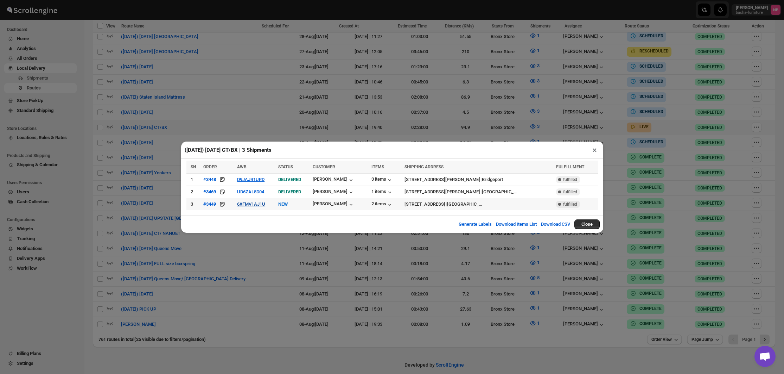
click at [254, 204] on button "6XFMV1AJ1U" at bounding box center [251, 203] width 28 height 5
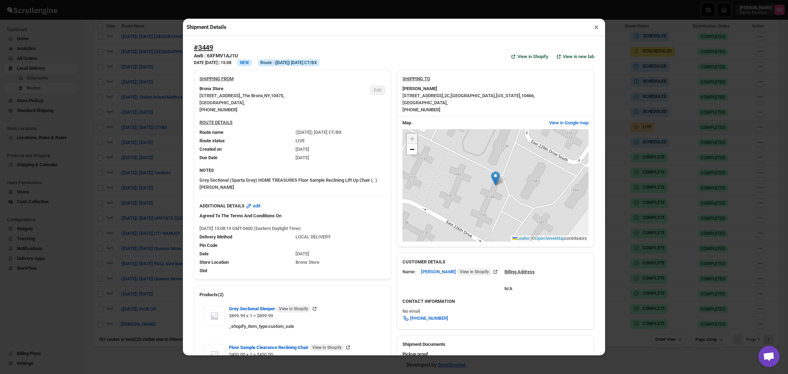
click at [138, 165] on div "Shipment Details × #3449 Awb : 6XFMV1AJ1U DATE [DATE] | 15:08 Info NEW Info Rou…" at bounding box center [394, 187] width 788 height 374
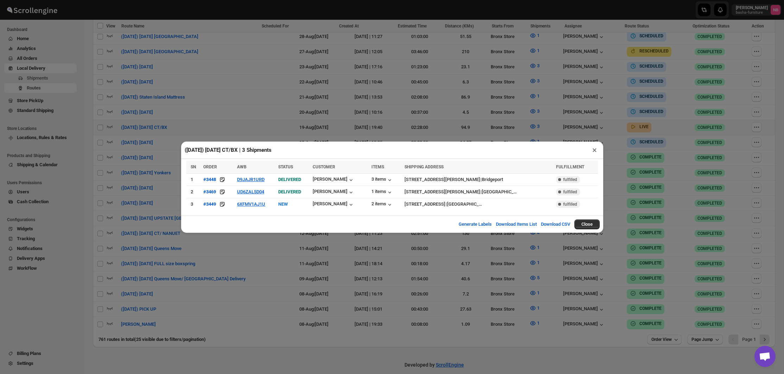
click at [138, 165] on div "([DATE]) [DATE] CT/BX | 3 Shipments × SN ORDER AWB STATUS CUSTOMER ITEMS SHIPPI…" at bounding box center [392, 187] width 784 height 374
